Goal: Information Seeking & Learning: Learn about a topic

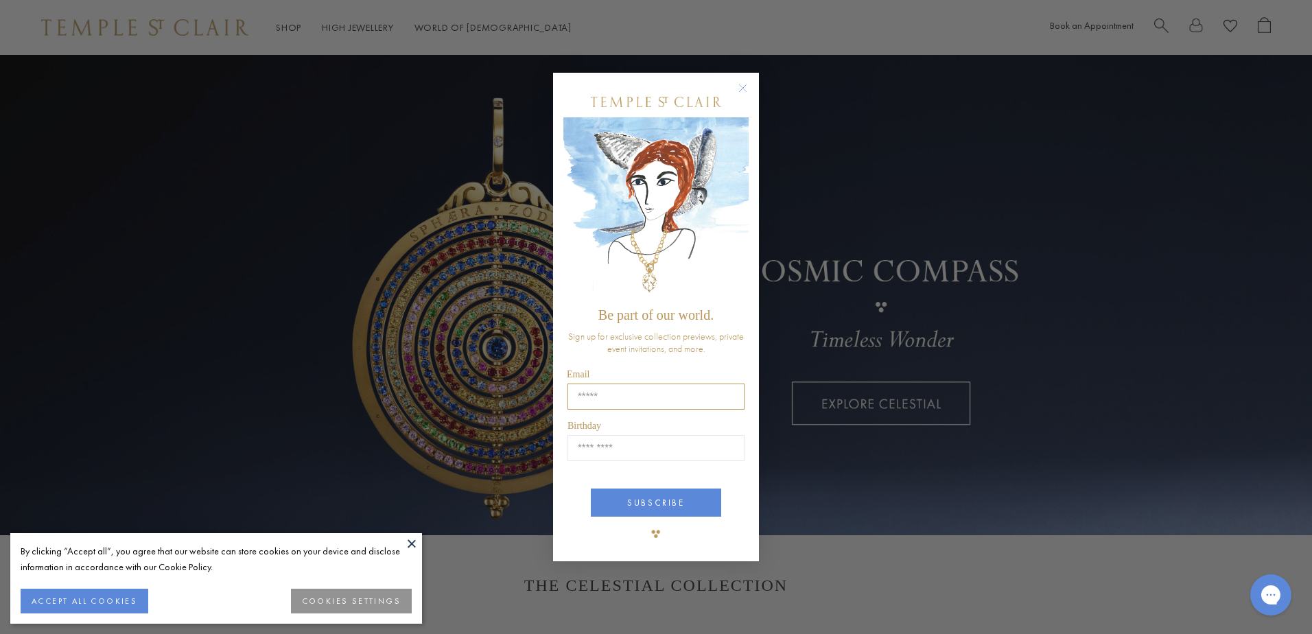
click at [641, 393] on input "Email" at bounding box center [655, 397] width 177 height 26
type input "**********"
click at [666, 452] on input "Birthday" at bounding box center [655, 448] width 177 height 26
type input "*****"
click at [656, 506] on button "SUBSCRIBE" at bounding box center [656, 503] width 130 height 28
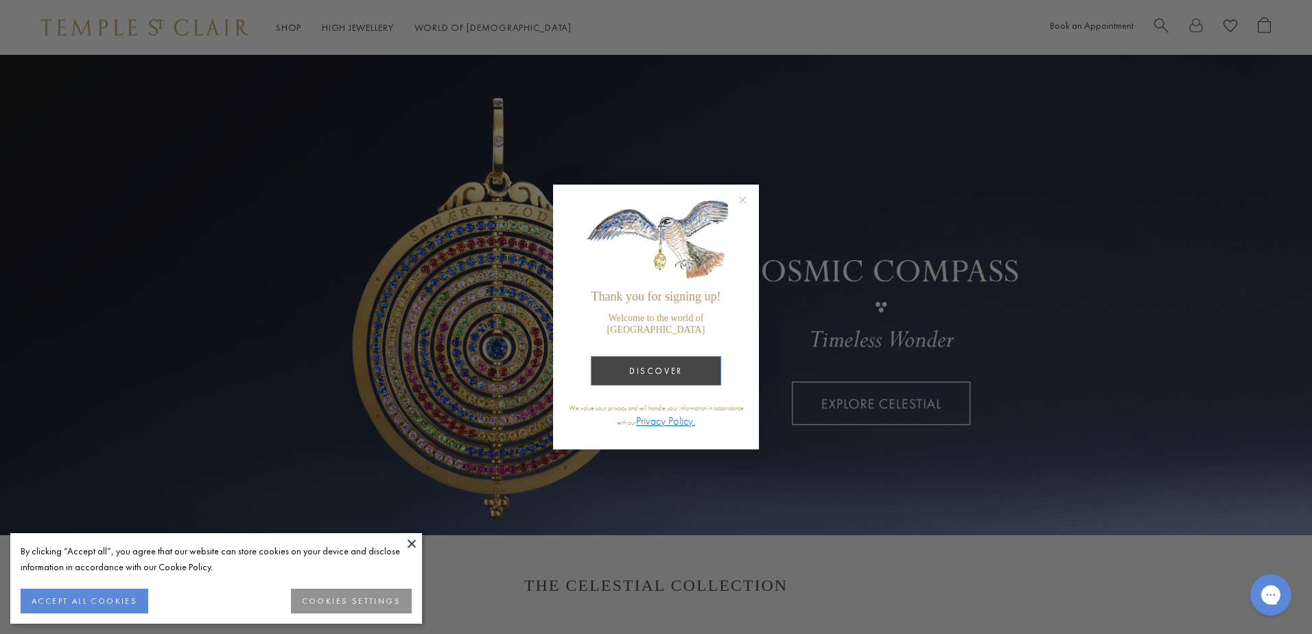
click at [661, 374] on button "DISCOVER" at bounding box center [656, 371] width 130 height 30
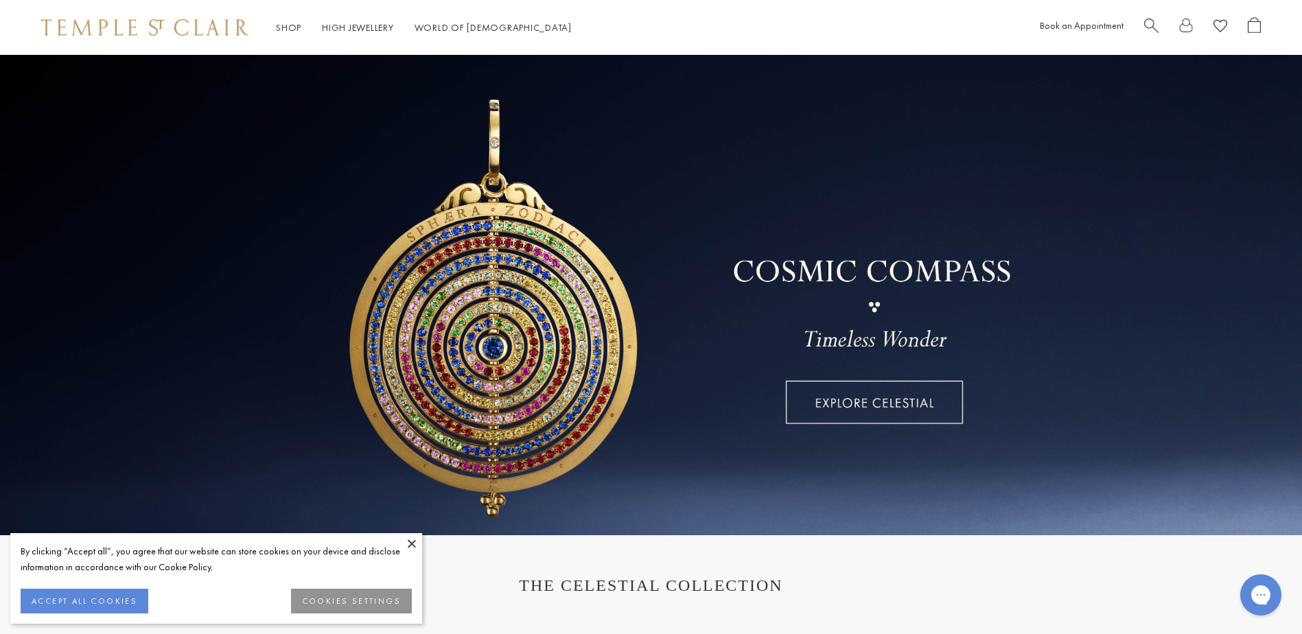
click at [854, 408] on link at bounding box center [651, 295] width 1302 height 480
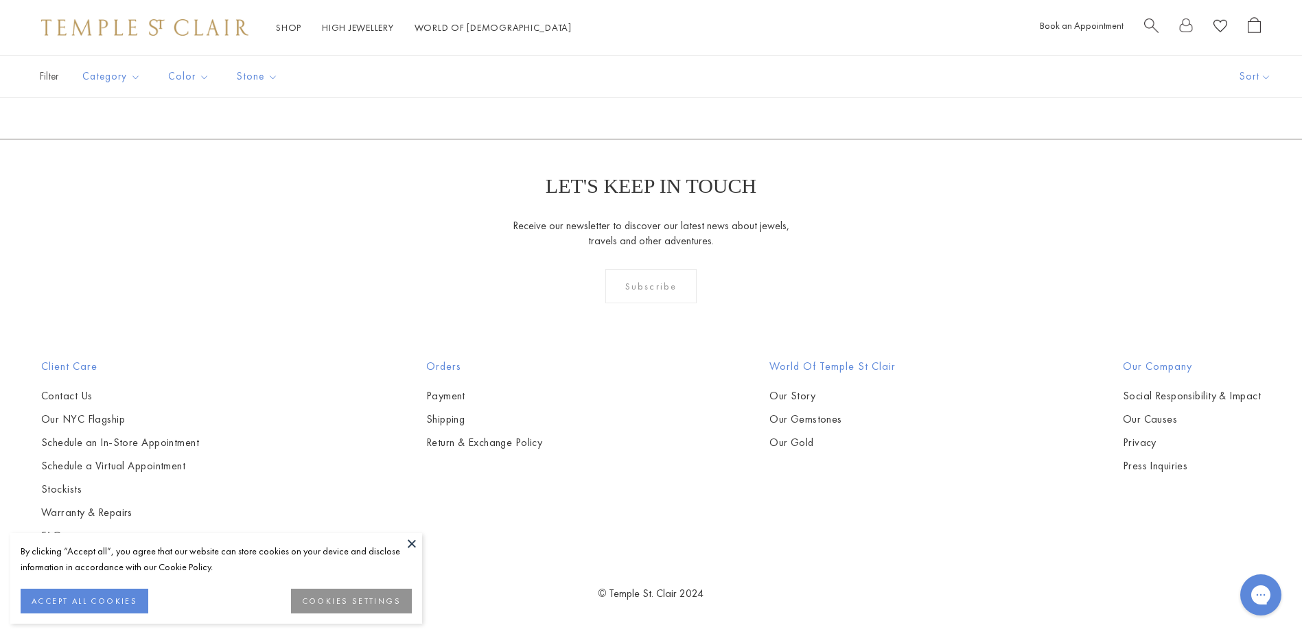
scroll to position [5284, 0]
click at [410, 541] on button at bounding box center [411, 543] width 21 height 21
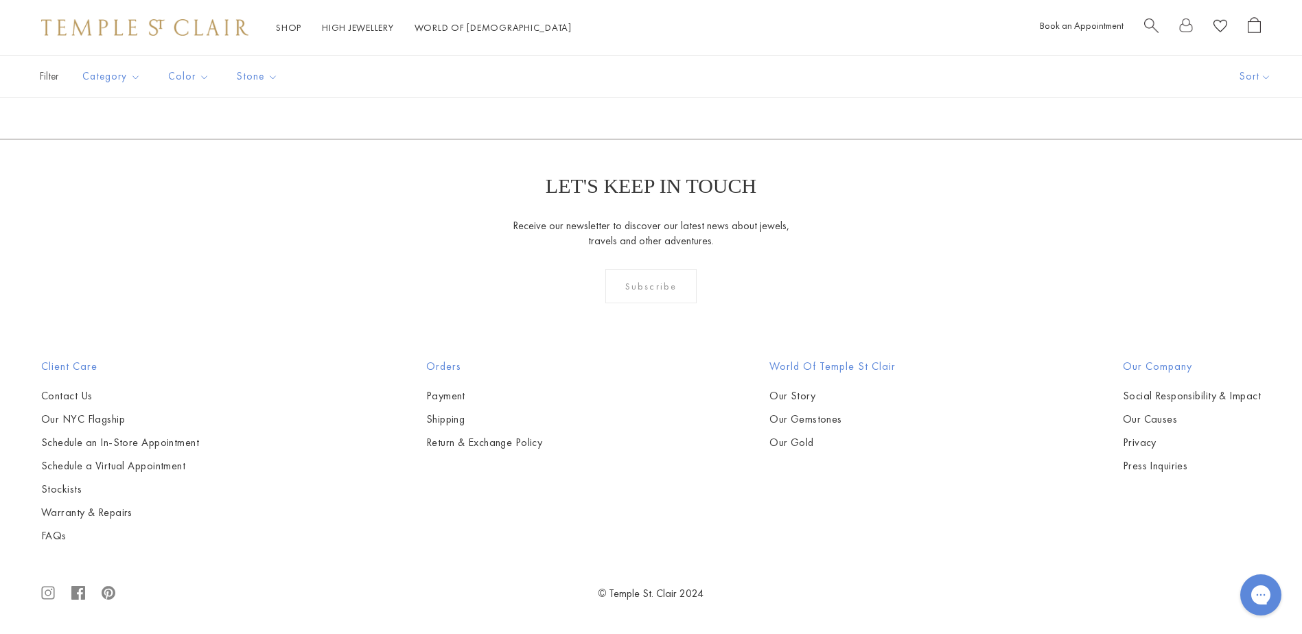
scroll to position [6656, 0]
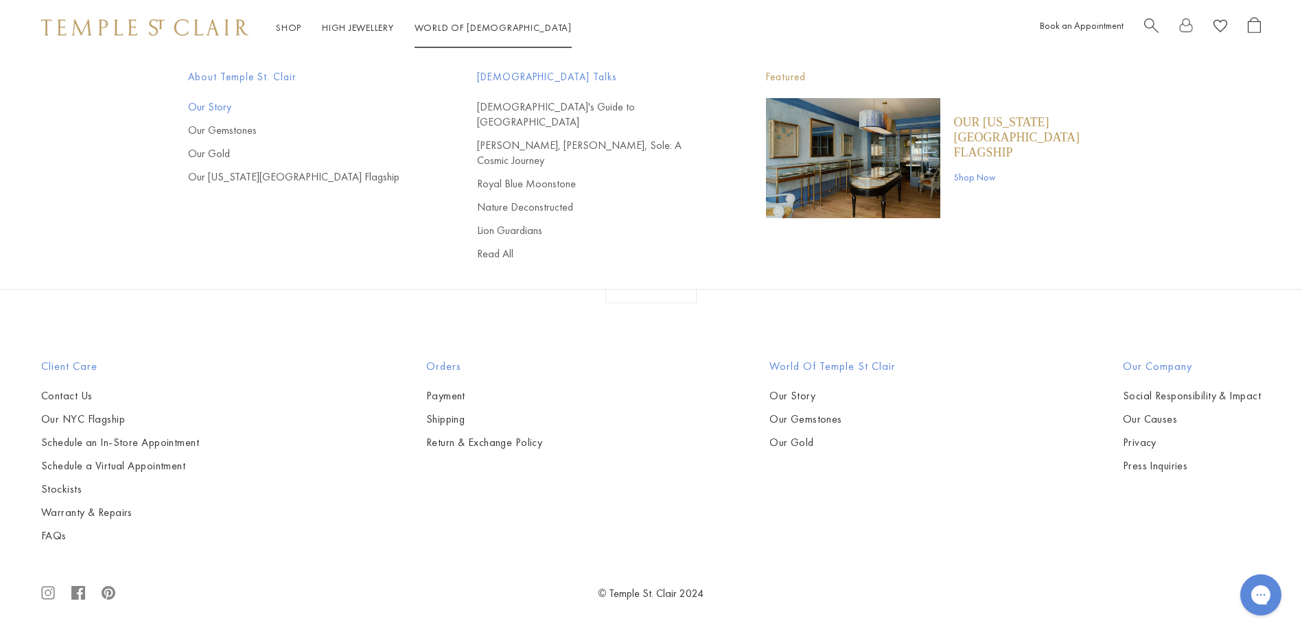
click at [224, 108] on link "Our Story" at bounding box center [305, 106] width 234 height 15
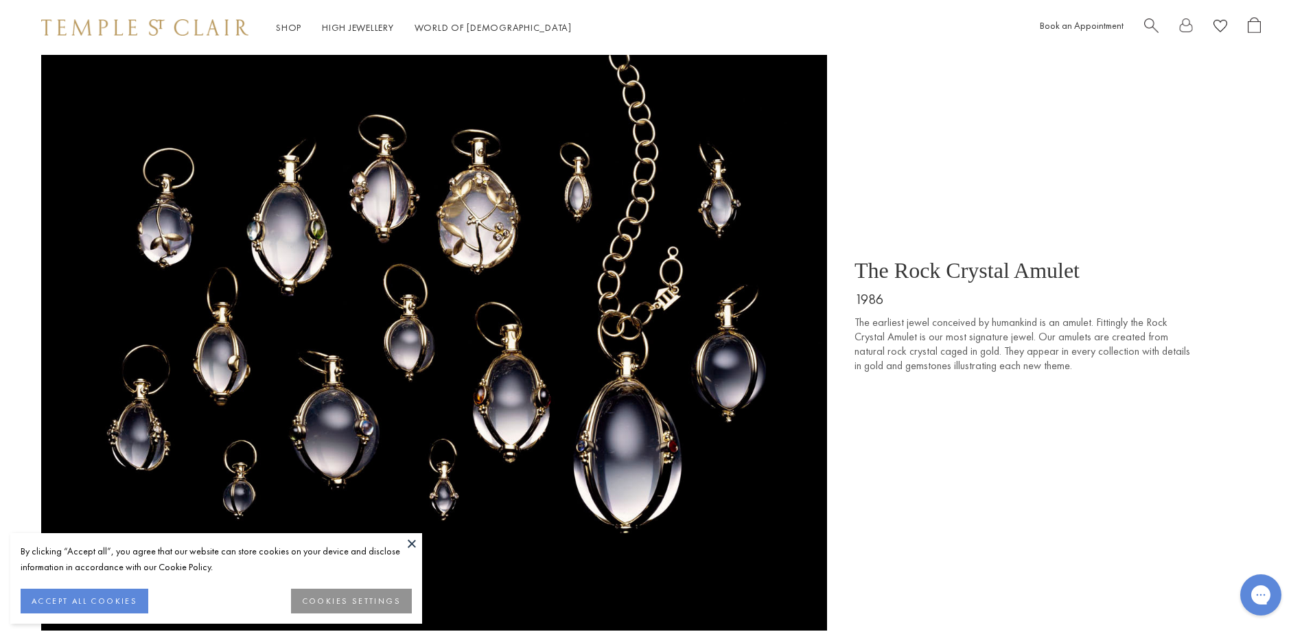
scroll to position [1647, 0]
